Goal: Download file/media

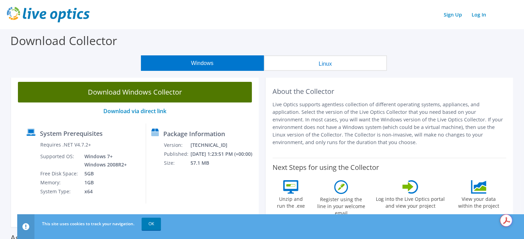
click at [214, 93] on link "Download Windows Collector" at bounding box center [135, 92] width 234 height 21
click at [189, 96] on link "Download Windows Collector" at bounding box center [135, 92] width 234 height 21
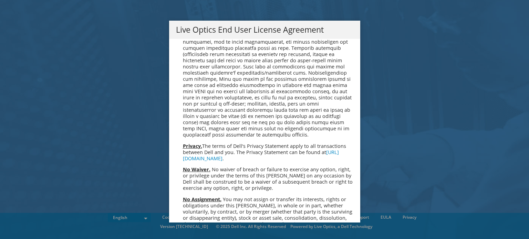
scroll to position [2624, 0]
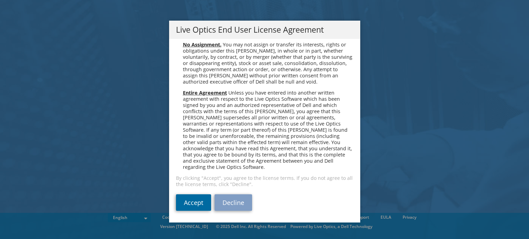
click at [203, 202] on link "Accept" at bounding box center [193, 203] width 35 height 17
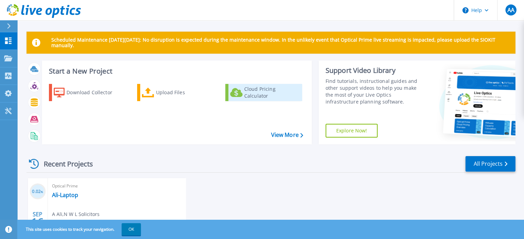
click at [259, 97] on div "Cloud Pricing Calculator" at bounding box center [271, 93] width 55 height 14
